Goal: Check status

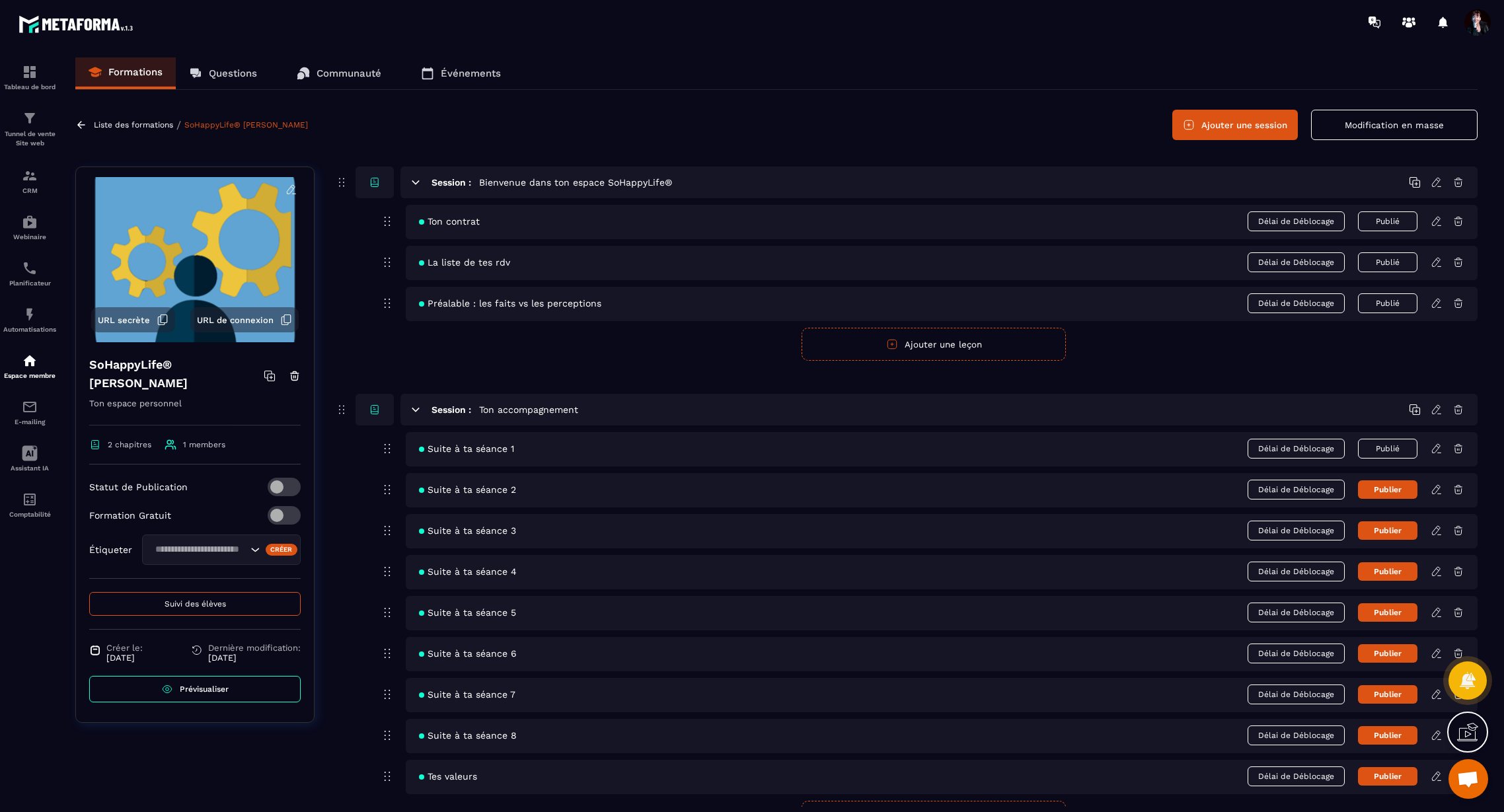
click at [199, 600] on span "Suivi des élèves" at bounding box center [194, 603] width 61 height 9
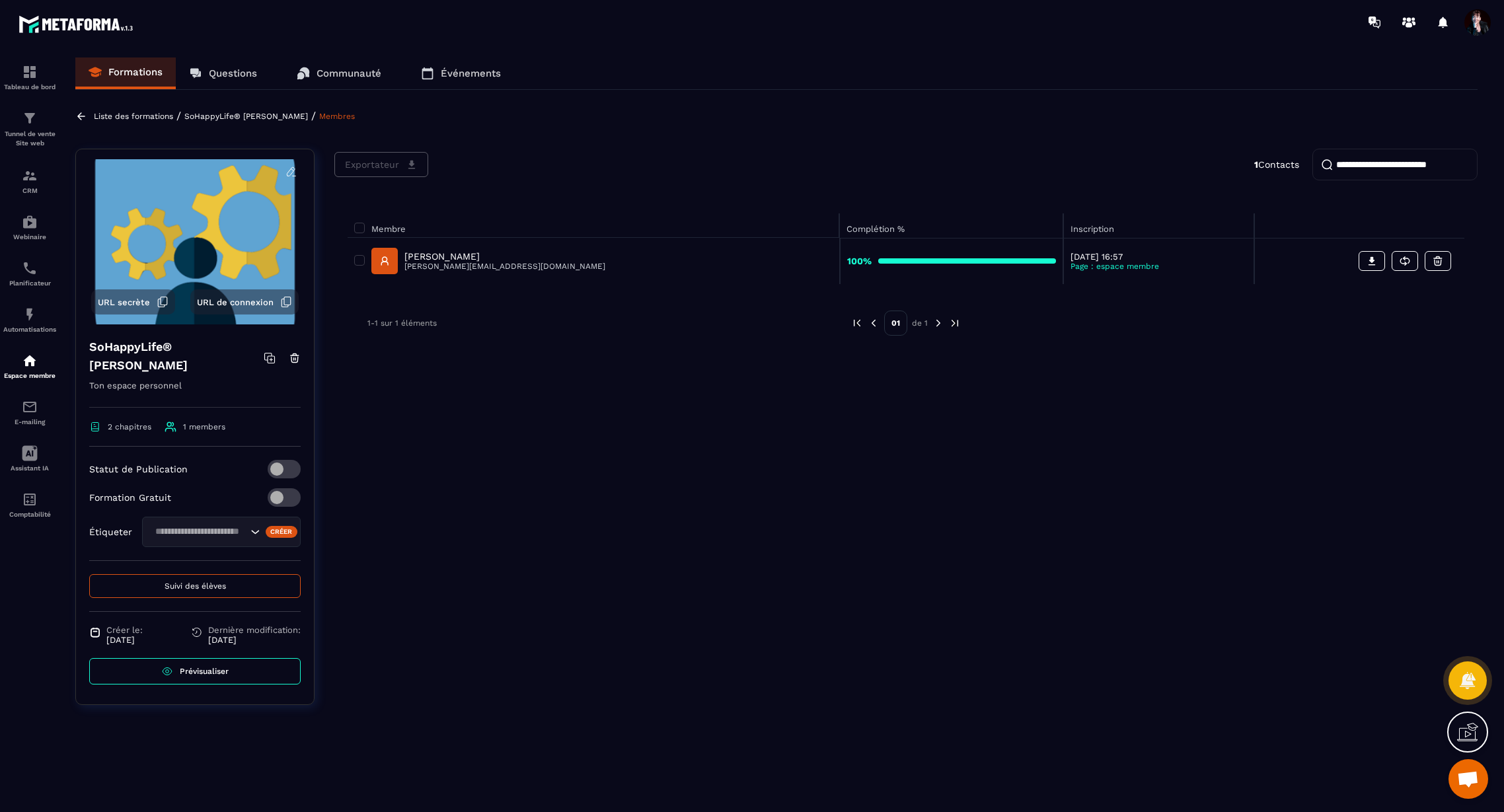
click at [465, 253] on p "[PERSON_NAME]" at bounding box center [504, 256] width 201 height 10
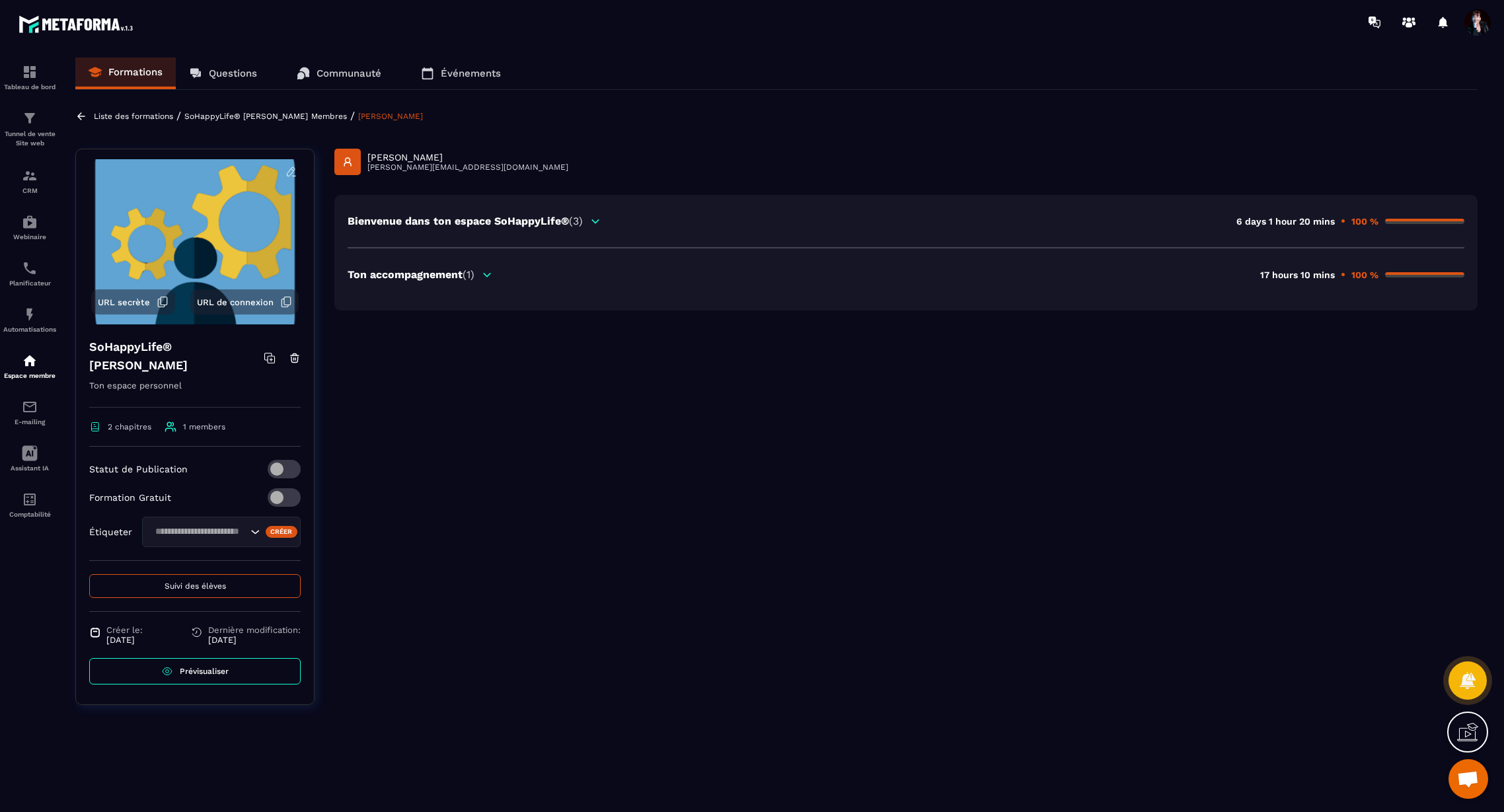
click at [464, 278] on p "Ton accompagnement (1)" at bounding box center [411, 274] width 127 height 12
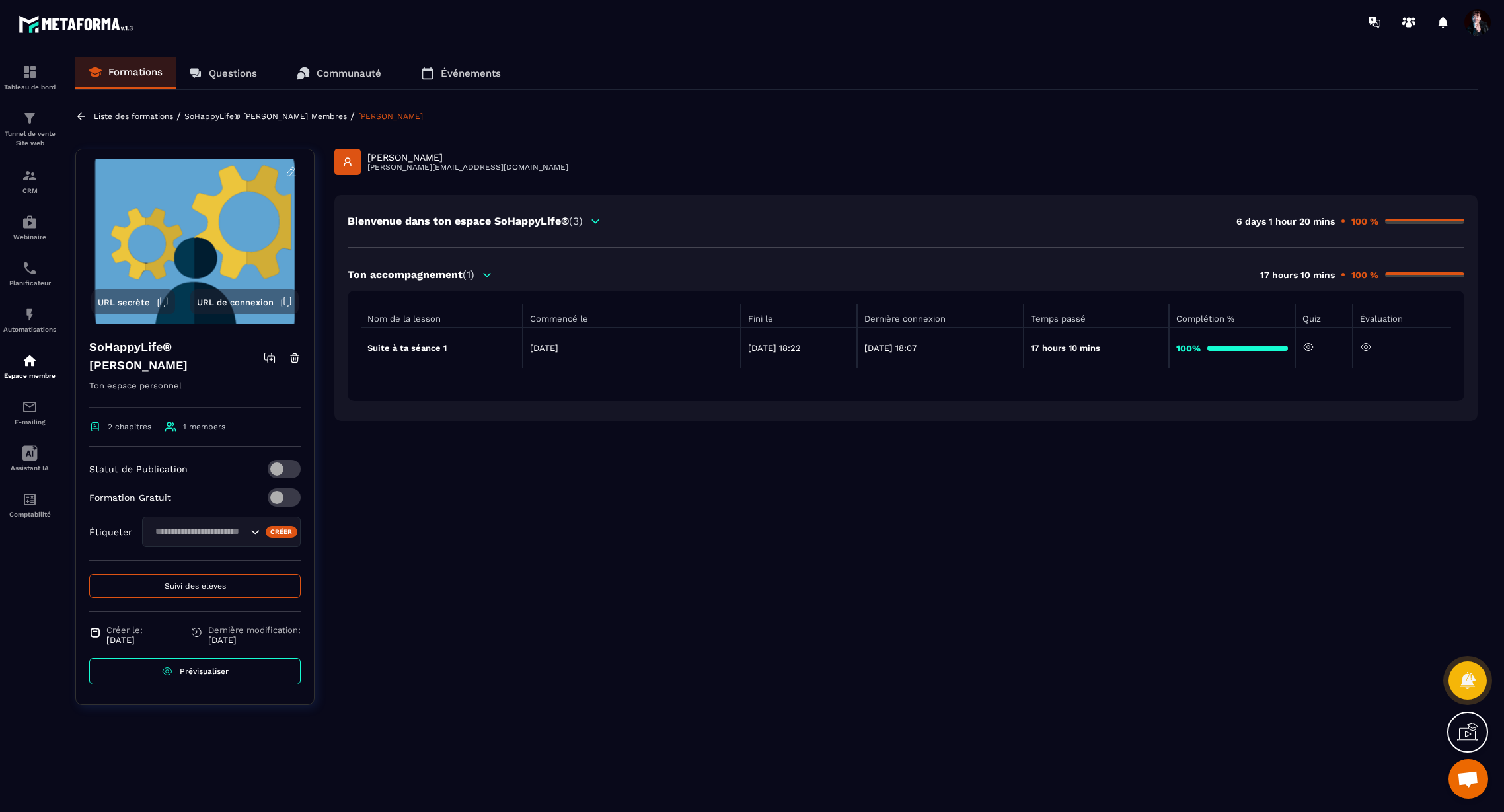
click at [1370, 349] on icon at bounding box center [1365, 347] width 9 height 8
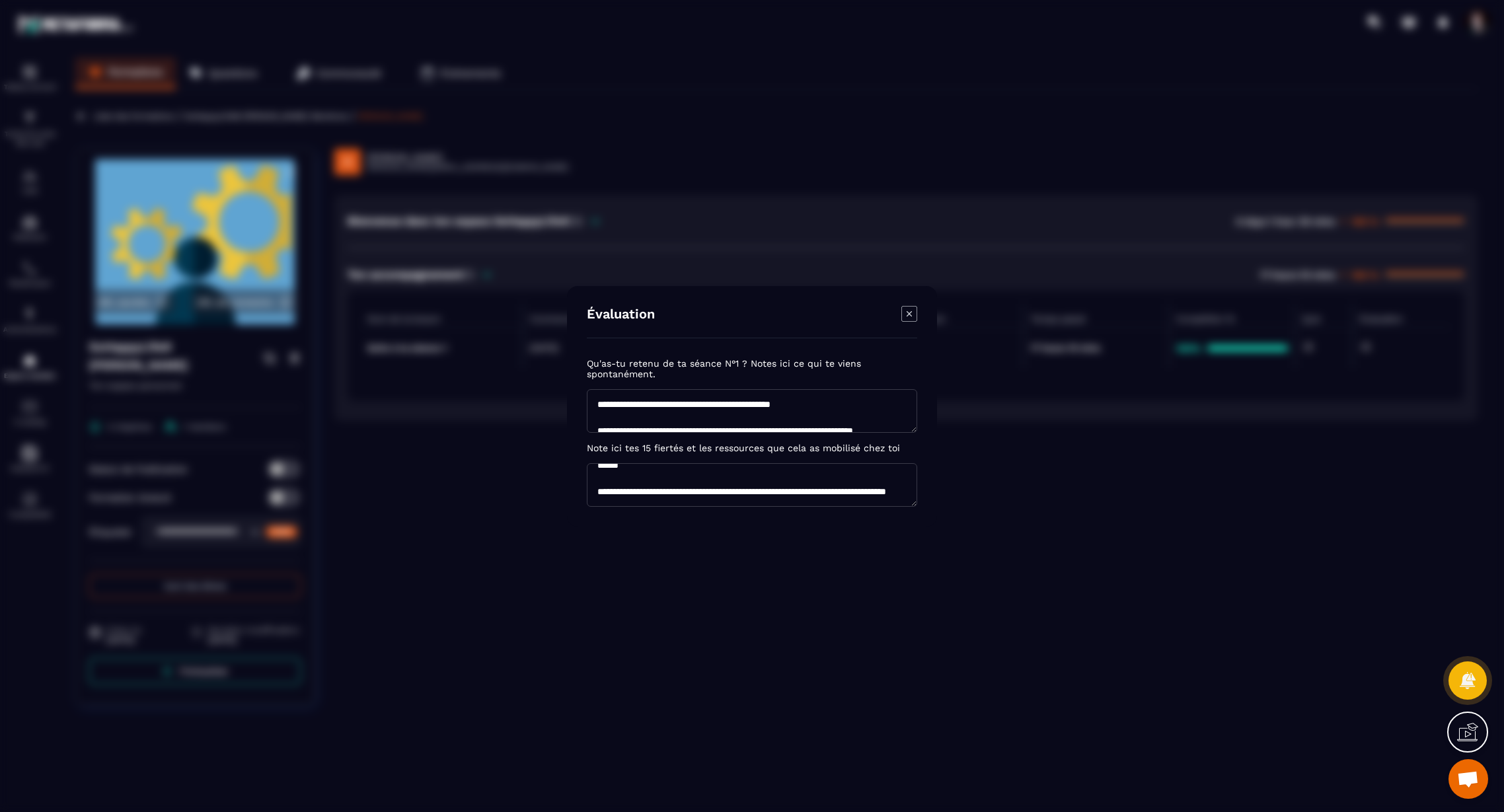
scroll to position [489, 0]
click at [910, 317] on icon "Modal window" at bounding box center [909, 313] width 16 height 16
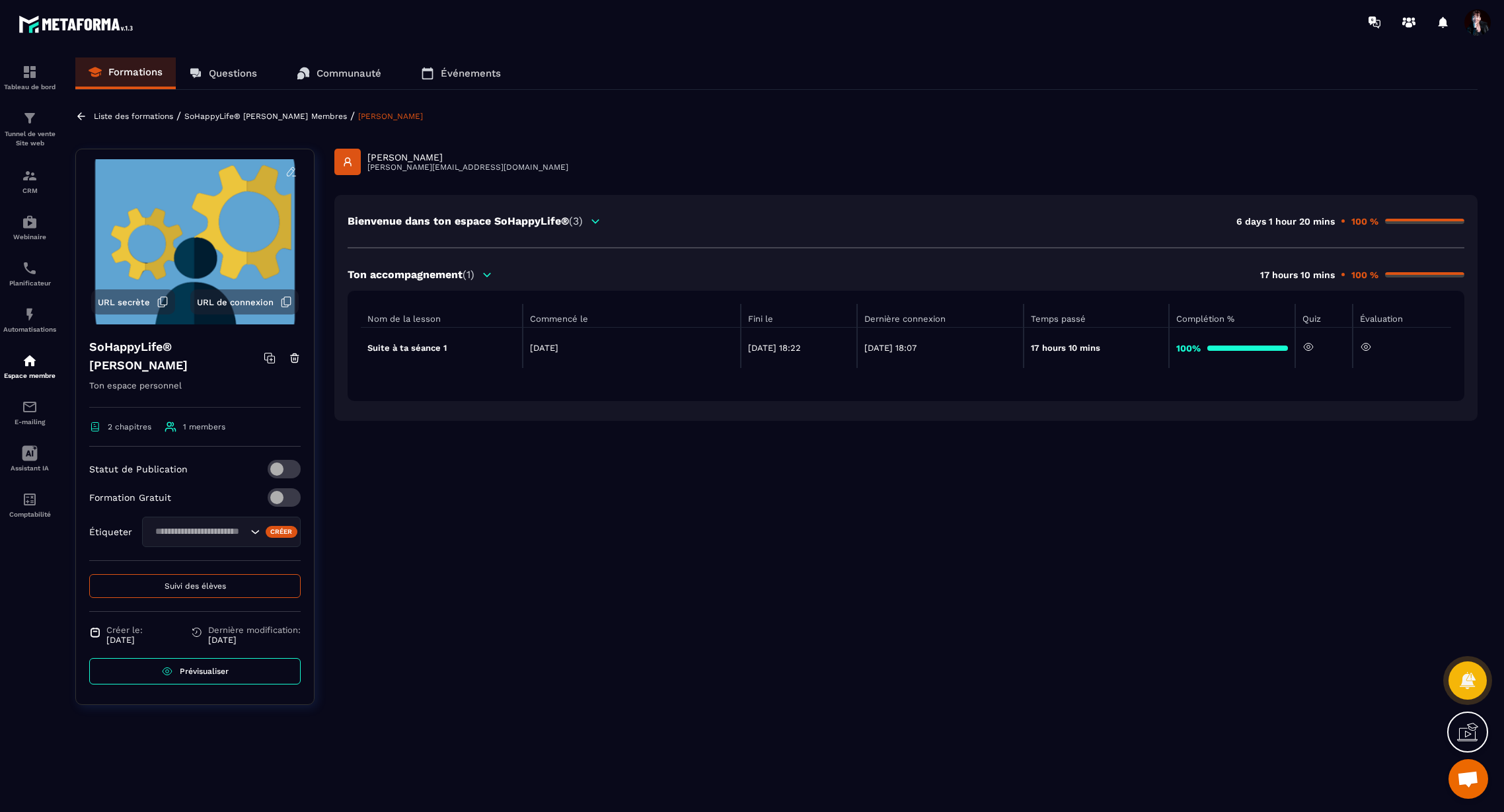
click at [106, 118] on p "Liste des formations" at bounding box center [133, 116] width 79 height 9
